Goal: Use online tool/utility: Utilize a website feature to perform a specific function

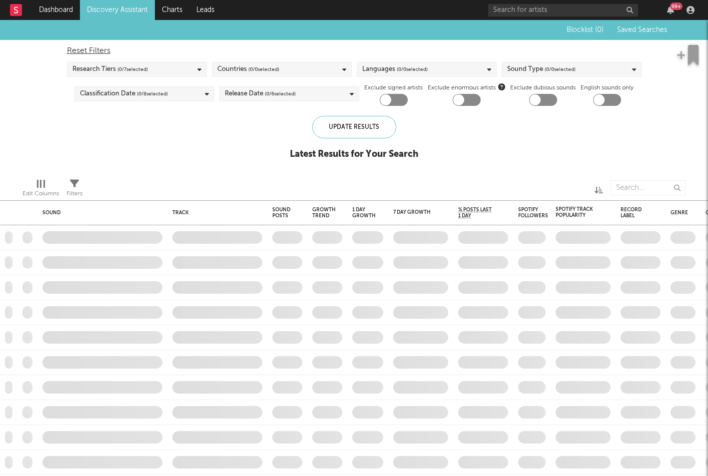
checkbox input "true"
